Goal: Task Accomplishment & Management: Use online tool/utility

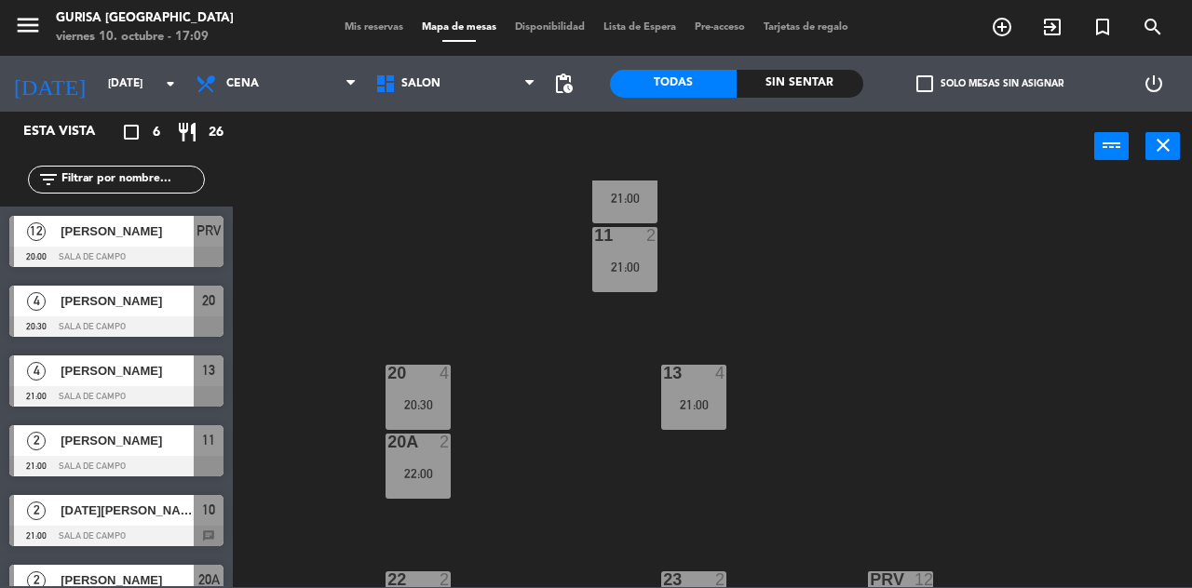
scroll to position [35, 0]
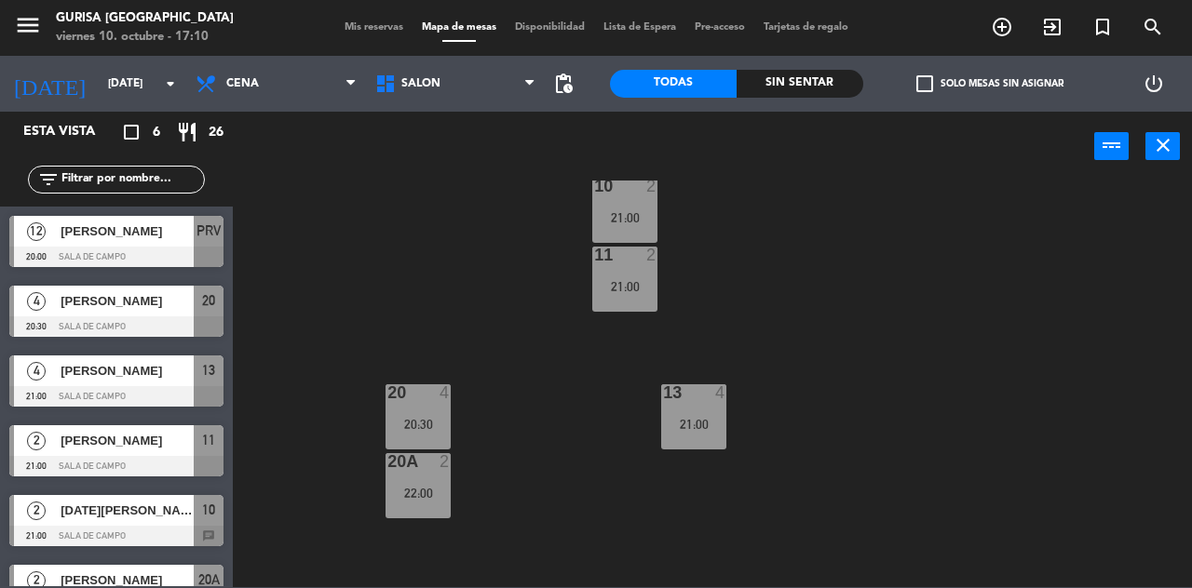
click at [99, 85] on input "vie. 24 oct." at bounding box center [173, 84] width 148 height 32
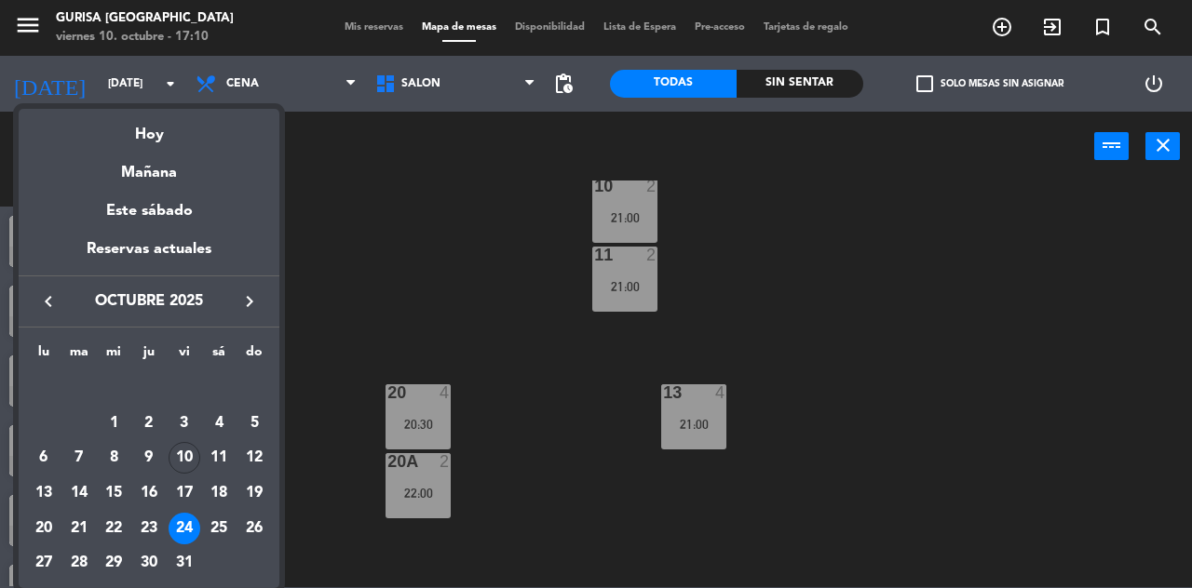
click at [186, 449] on div "10" at bounding box center [184, 458] width 32 height 32
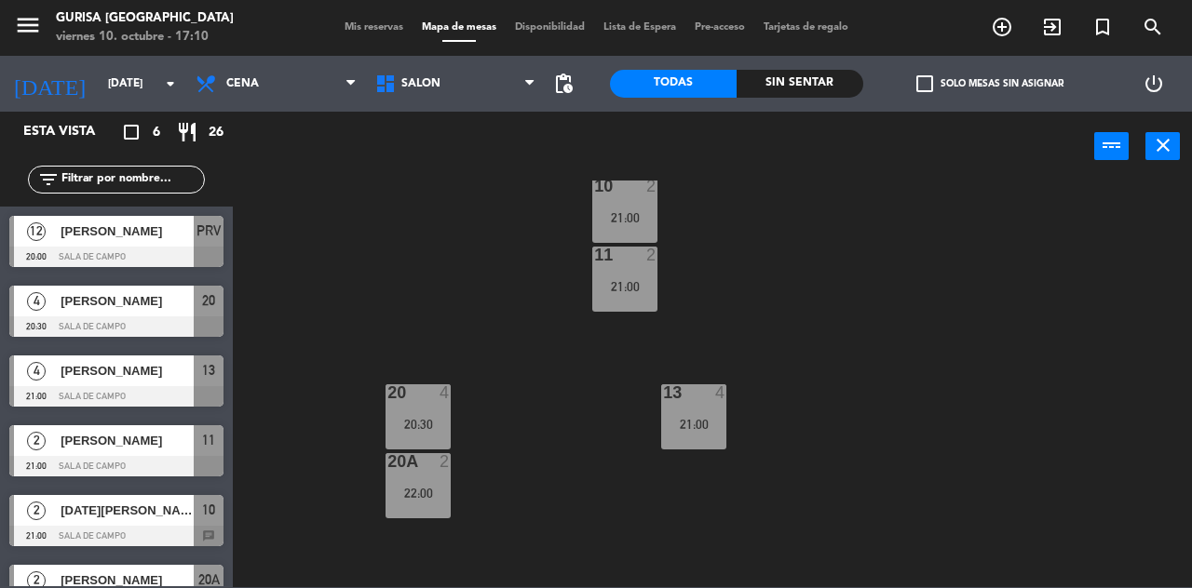
type input "[DATE]"
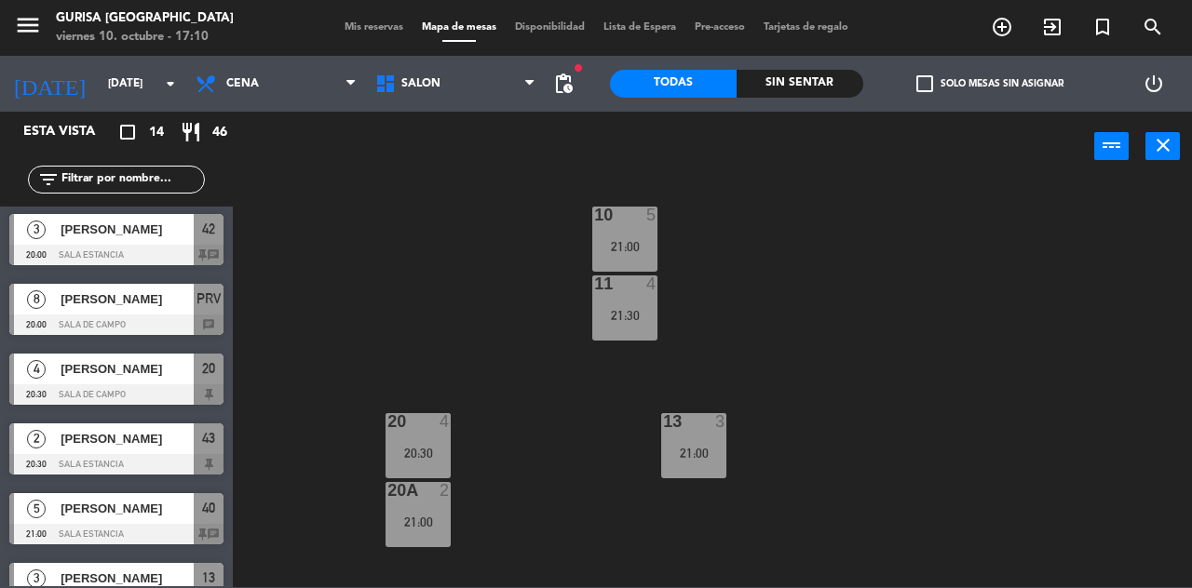
scroll to position [0, 0]
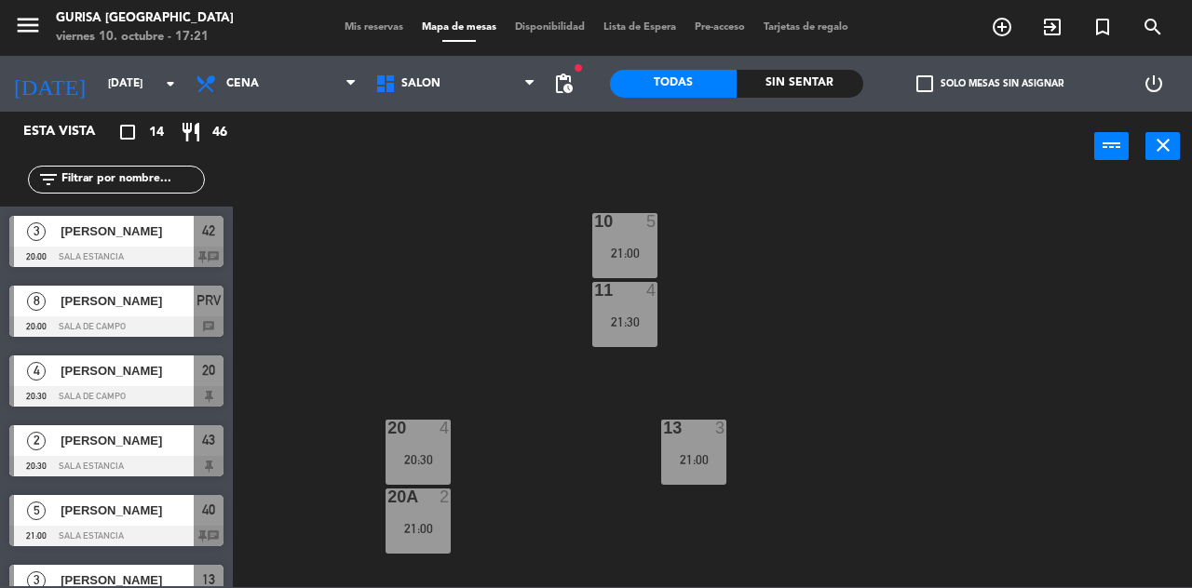
click at [101, 87] on input "[DATE]" at bounding box center [173, 84] width 148 height 32
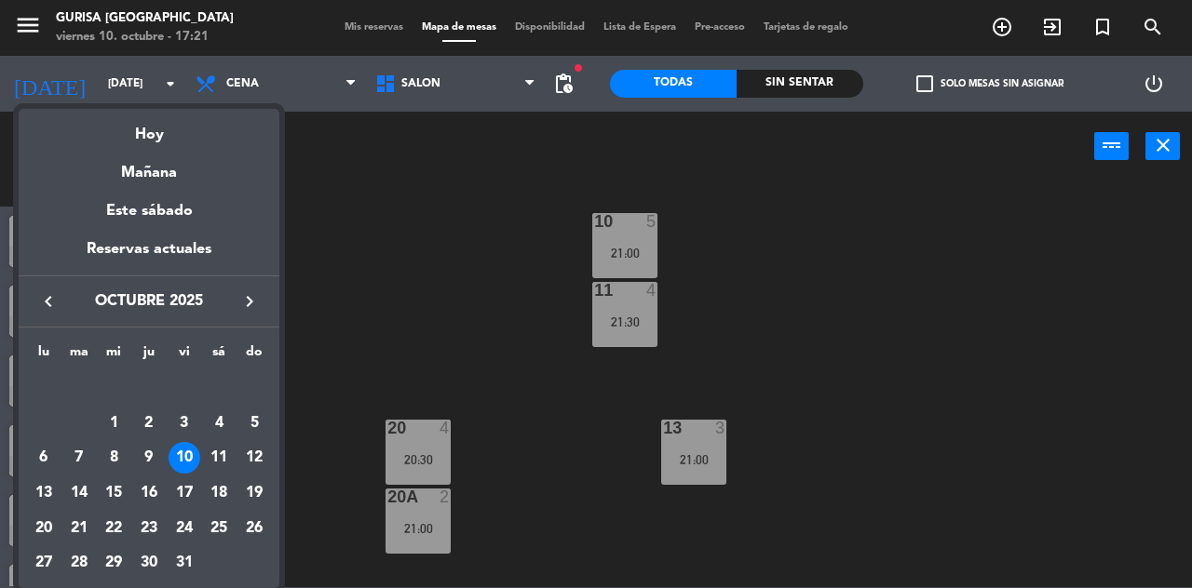
click at [209, 463] on div "11" at bounding box center [219, 458] width 32 height 32
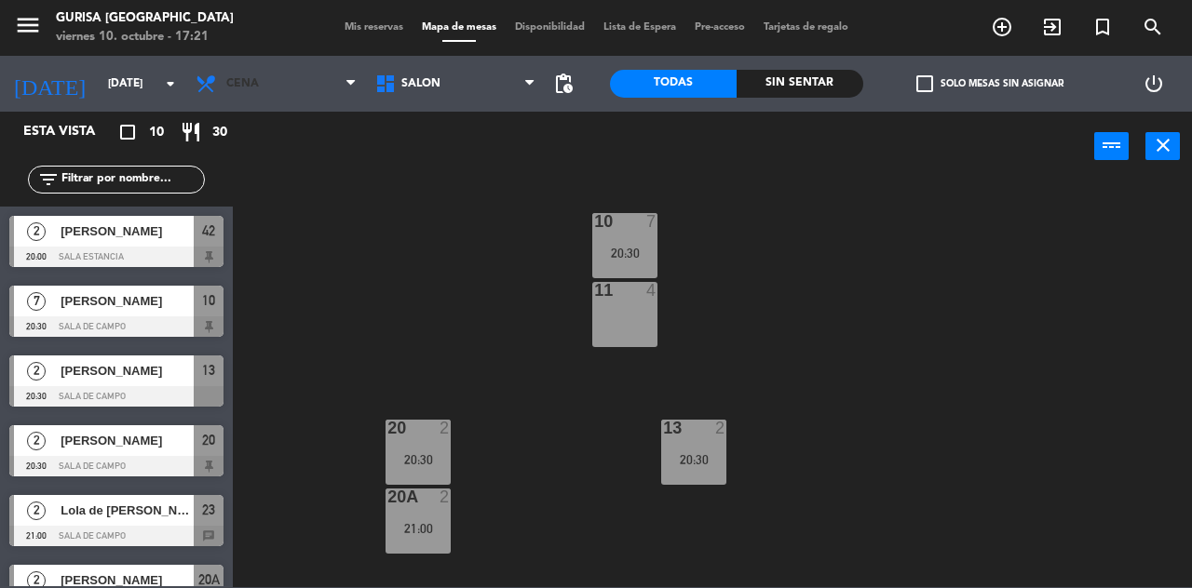
click at [219, 89] on icon at bounding box center [208, 84] width 27 height 22
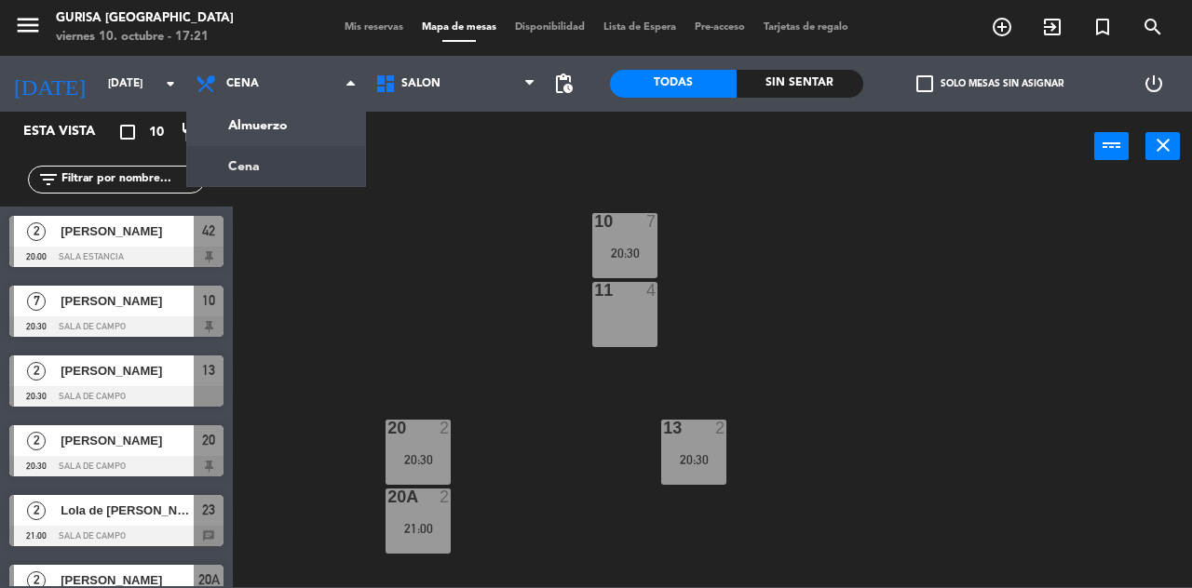
click at [225, 132] on ng-component "menu Gurisa Madrid viernes 10. octubre - 17:21 Mis reservas Mapa de mesas Dispo…" at bounding box center [596, 293] width 1192 height 587
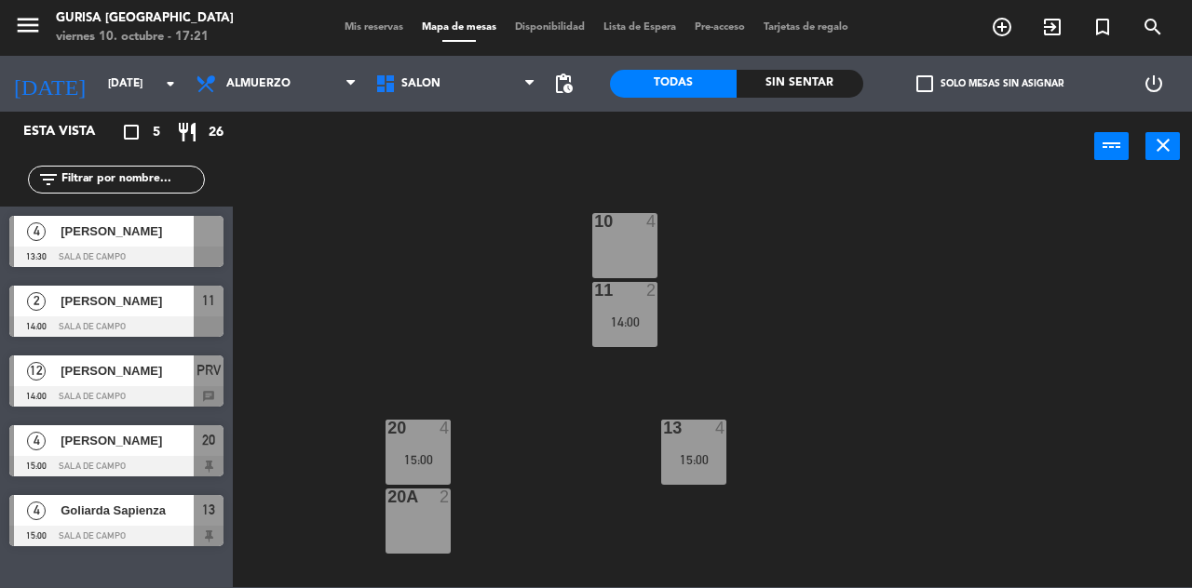
click at [99, 97] on input "sáb. 11 oct." at bounding box center [173, 84] width 148 height 32
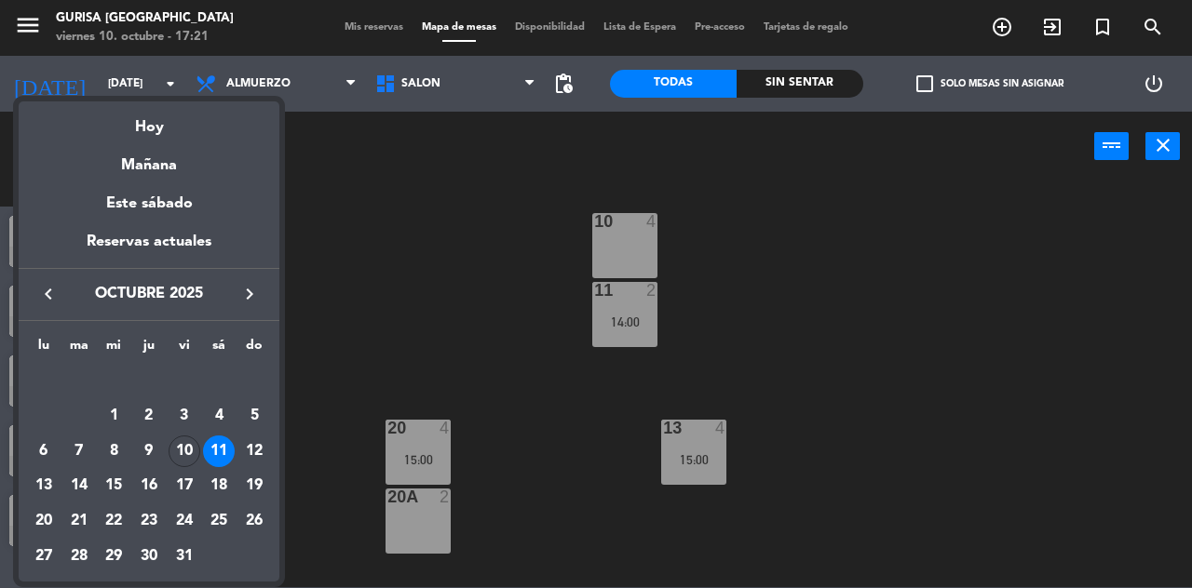
click at [175, 452] on div "10" at bounding box center [184, 452] width 32 height 32
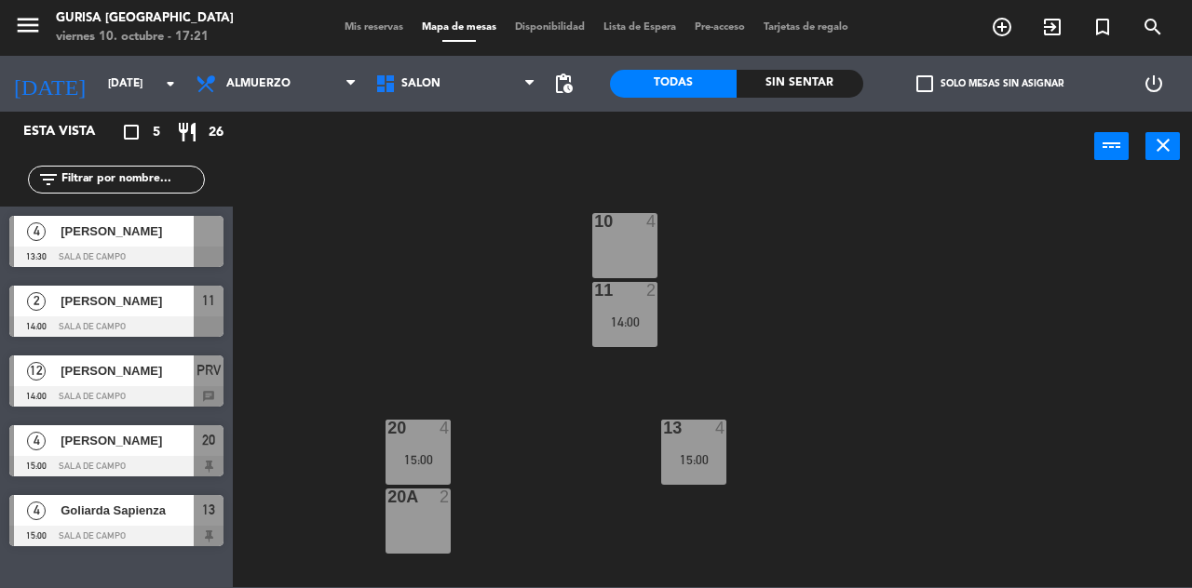
type input "[DATE]"
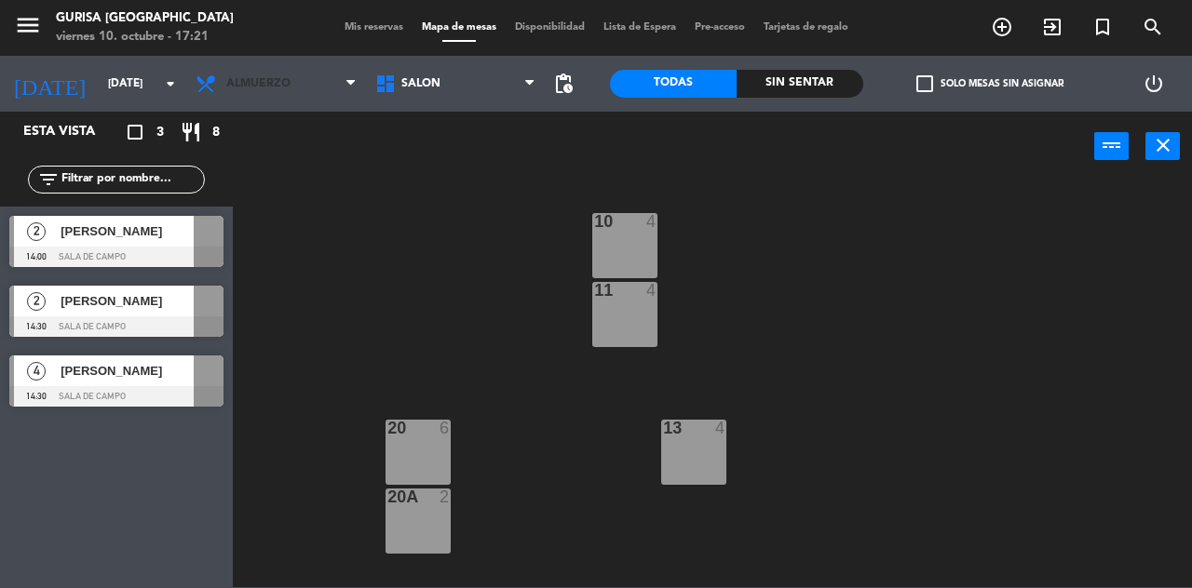
click at [232, 70] on span "Almuerzo" at bounding box center [276, 83] width 180 height 41
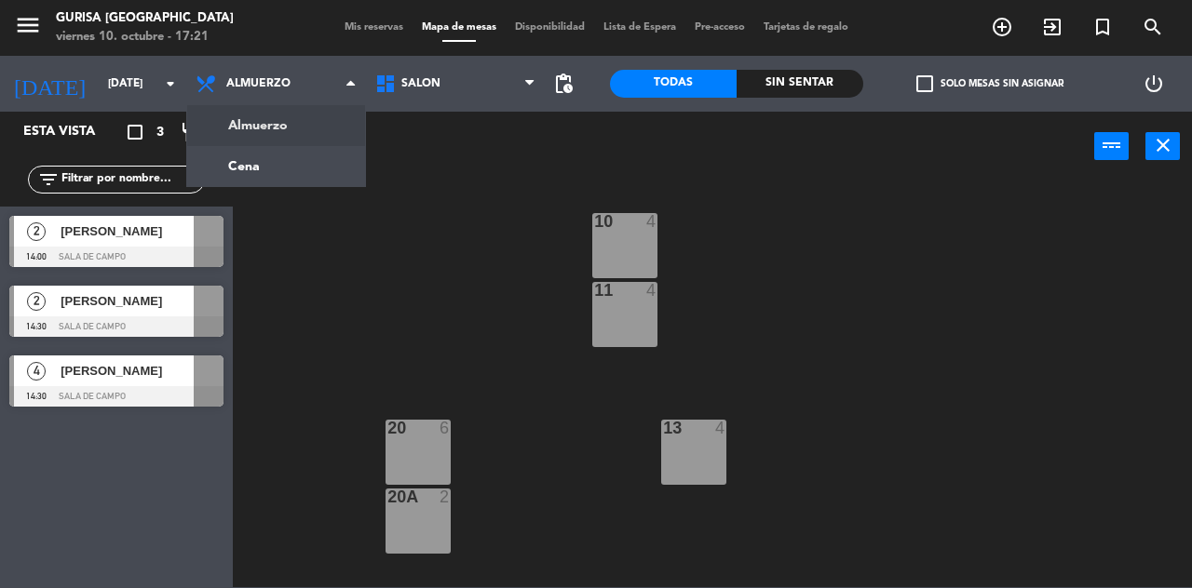
click at [225, 176] on ng-component "menu Gurisa Madrid viernes 10. octubre - 17:21 Mis reservas Mapa de mesas Dispo…" at bounding box center [596, 293] width 1192 height 587
